Goal: Task Accomplishment & Management: Manage account settings

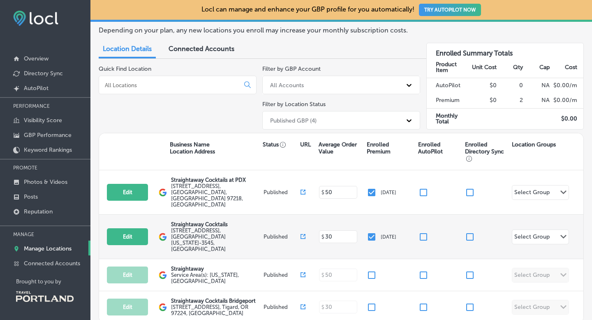
scroll to position [54, 0]
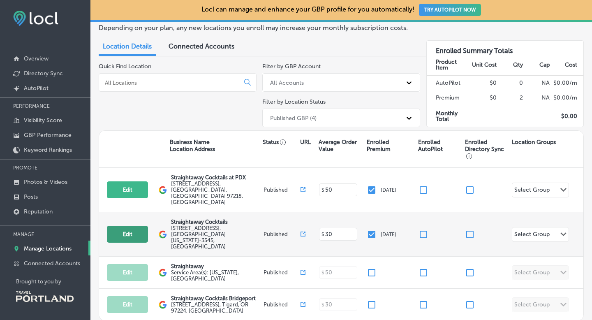
click at [131, 226] on button "Edit" at bounding box center [127, 234] width 41 height 17
select select "US"
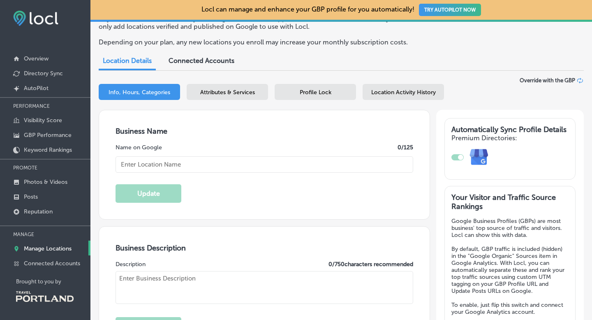
scroll to position [68, 0]
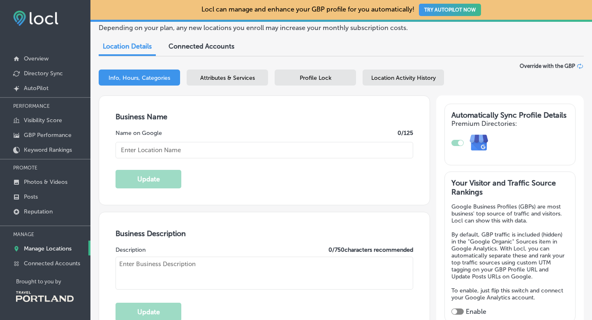
type input "[EMAIL_ADDRESS][DOMAIN_NAME]"
type input "[URL][DOMAIN_NAME]"
checkbox input "true"
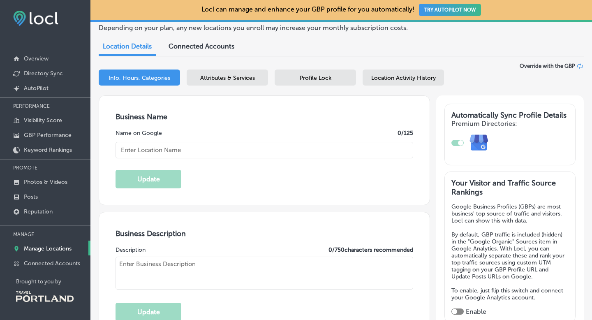
type input "Straightaway Cocktails"
type input "[URL][DOMAIN_NAME]"
type input "[PHONE_NUMBER]"
type textarea "Meticulously crafted cocktails, ready for any occasion. Our drinks pay respect …"
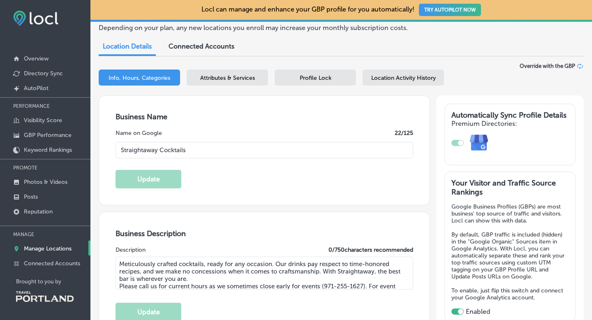
type input "[STREET_ADDRESS]"
type input "[GEOGRAPHIC_DATA]"
type input "97214-3545"
type input "US"
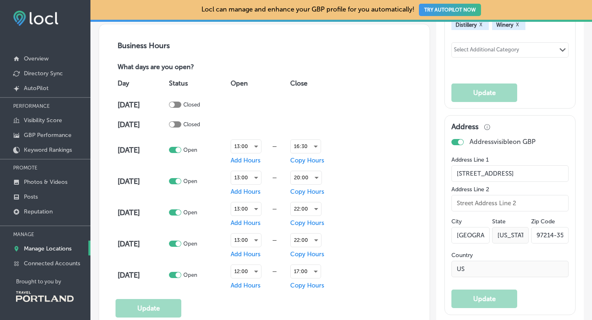
scroll to position [542, 0]
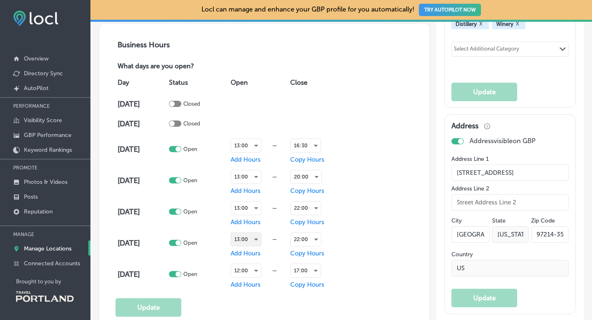
click at [259, 238] on div "13:00" at bounding box center [246, 239] width 30 height 13
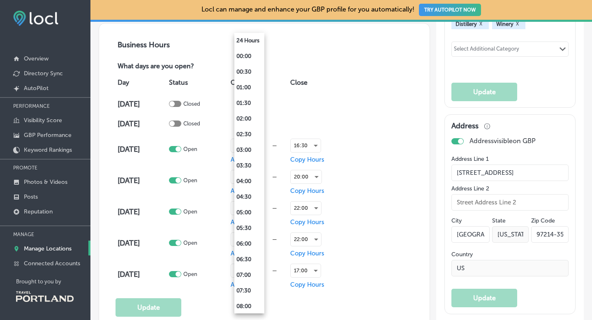
scroll to position [289, 0]
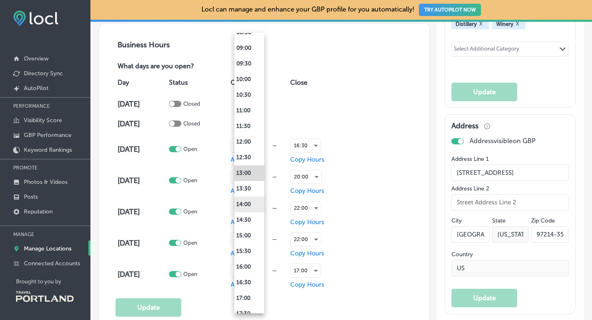
click at [251, 206] on li "14:00" at bounding box center [249, 204] width 30 height 16
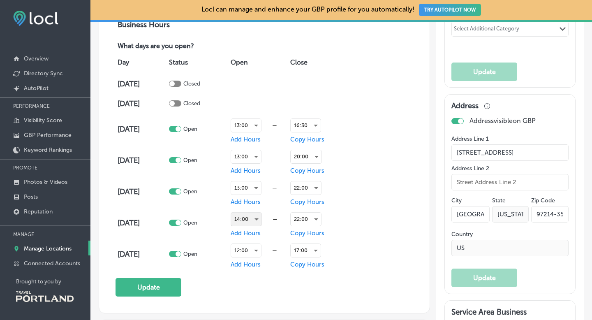
scroll to position [563, 0]
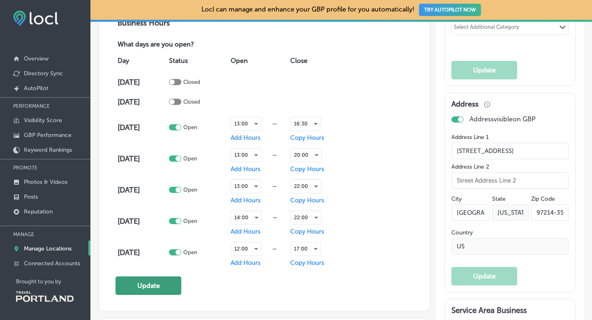
click at [149, 285] on button "Update" at bounding box center [148, 285] width 66 height 18
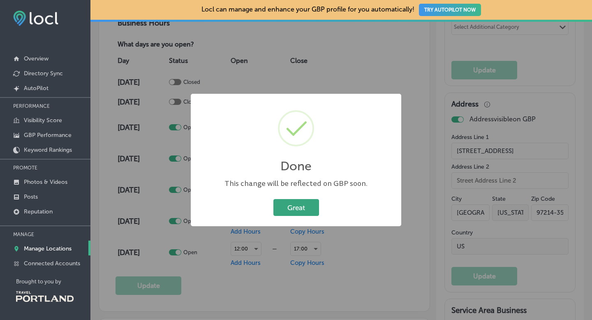
click at [300, 212] on button "Great" at bounding box center [296, 207] width 46 height 17
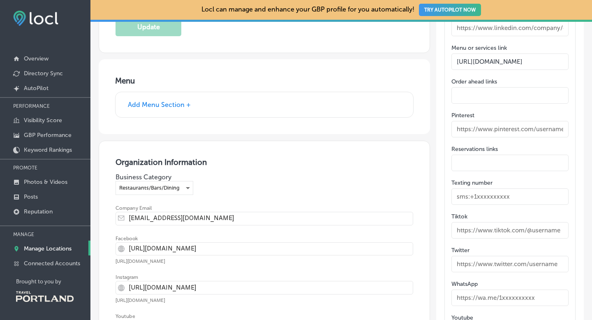
scroll to position [1539, 0]
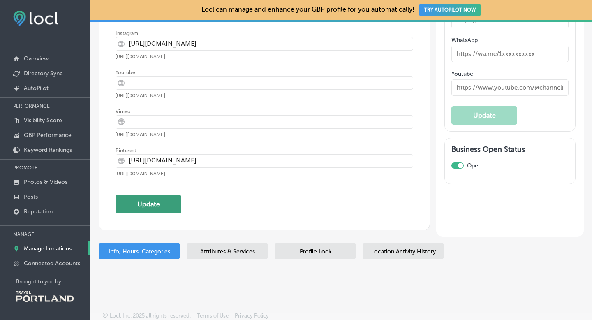
click at [153, 203] on button "Update" at bounding box center [148, 204] width 66 height 18
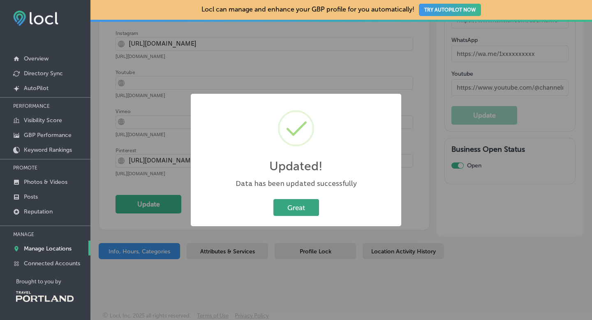
click at [287, 206] on button "Great" at bounding box center [296, 207] width 46 height 17
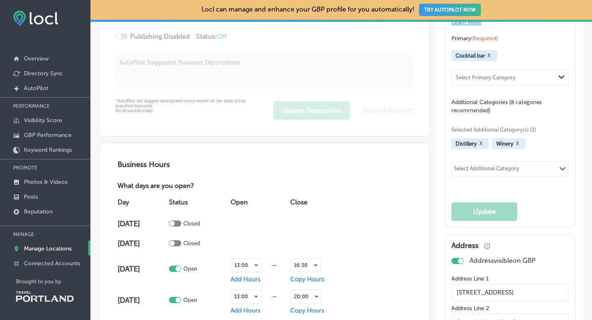
scroll to position [0, 0]
